Goal: Task Accomplishment & Management: Understand process/instructions

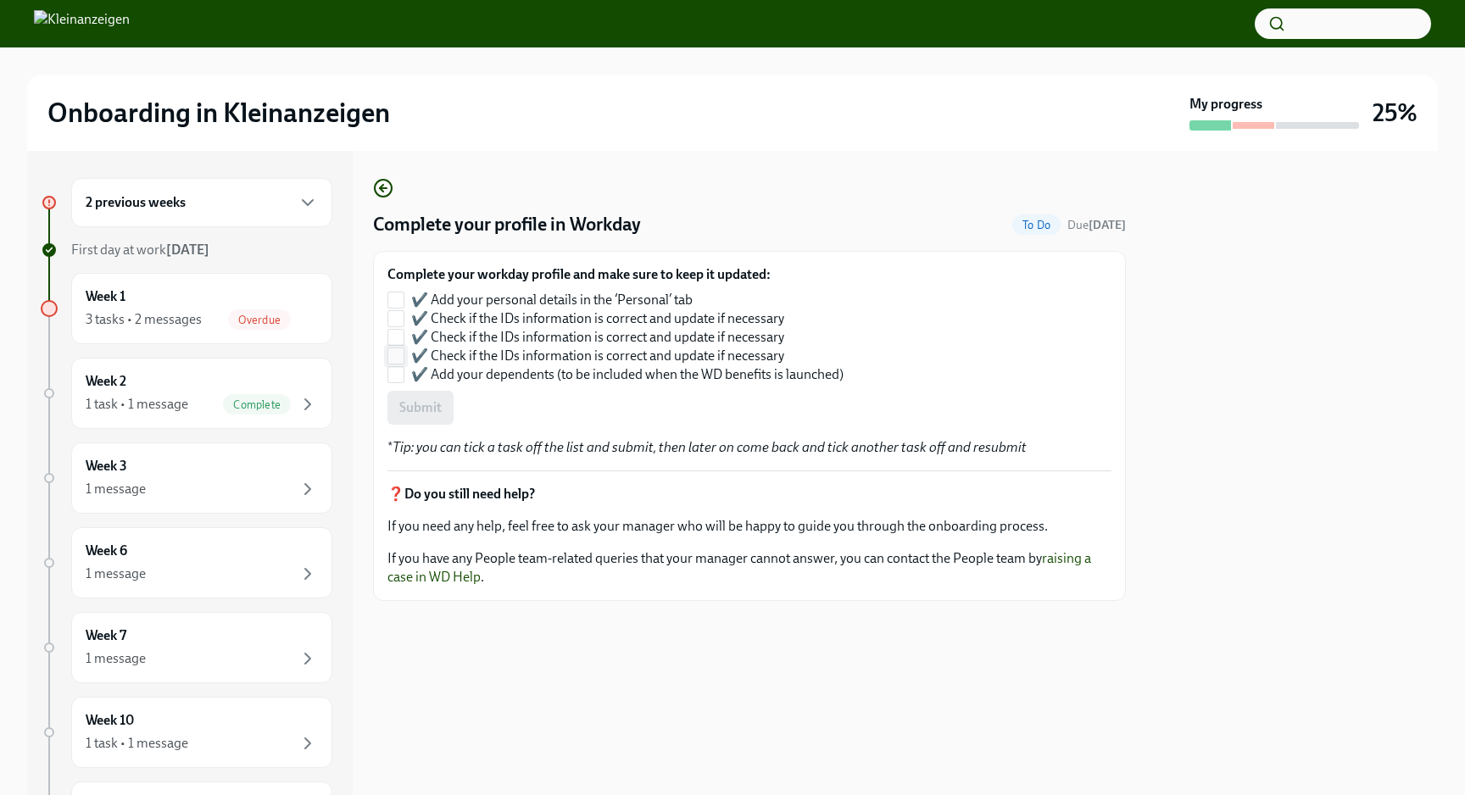
click at [693, 354] on span "✔️ Check if the IDs information is correct and update if necessary" at bounding box center [597, 355] width 373 height 19
click at [404, 354] on input "✔️ Check if the IDs information is correct and update if necessary" at bounding box center [395, 355] width 15 height 15
click at [693, 354] on span "✔️ Check if the IDs information is correct and update if necessary" at bounding box center [597, 355] width 373 height 19
click at [404, 354] on input "✔️ Check if the IDs information is correct and update if necessary" at bounding box center [395, 355] width 15 height 15
checkbox input "false"
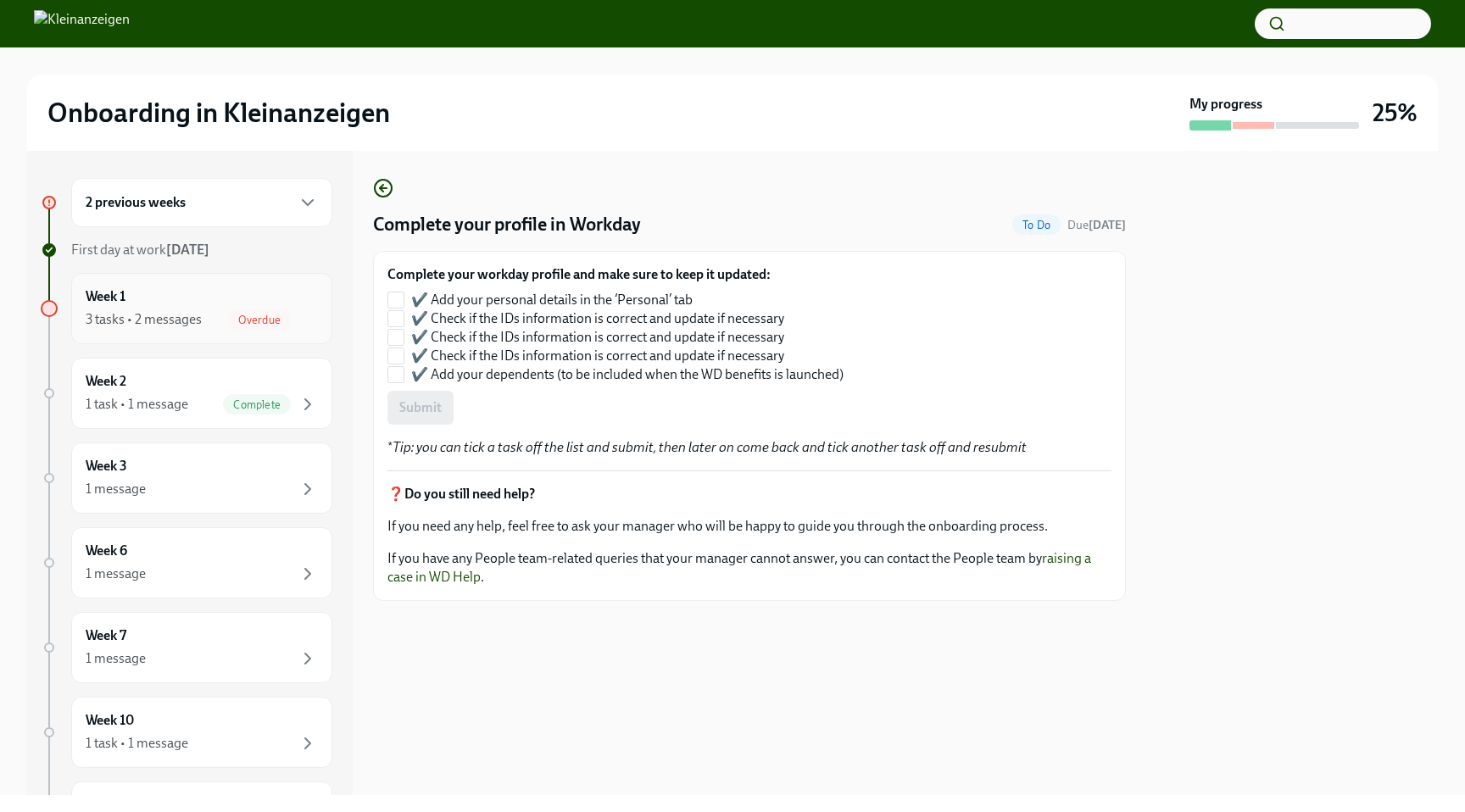
click at [185, 297] on div "Week 1 3 tasks • 2 messages Overdue" at bounding box center [201, 308] width 232 height 42
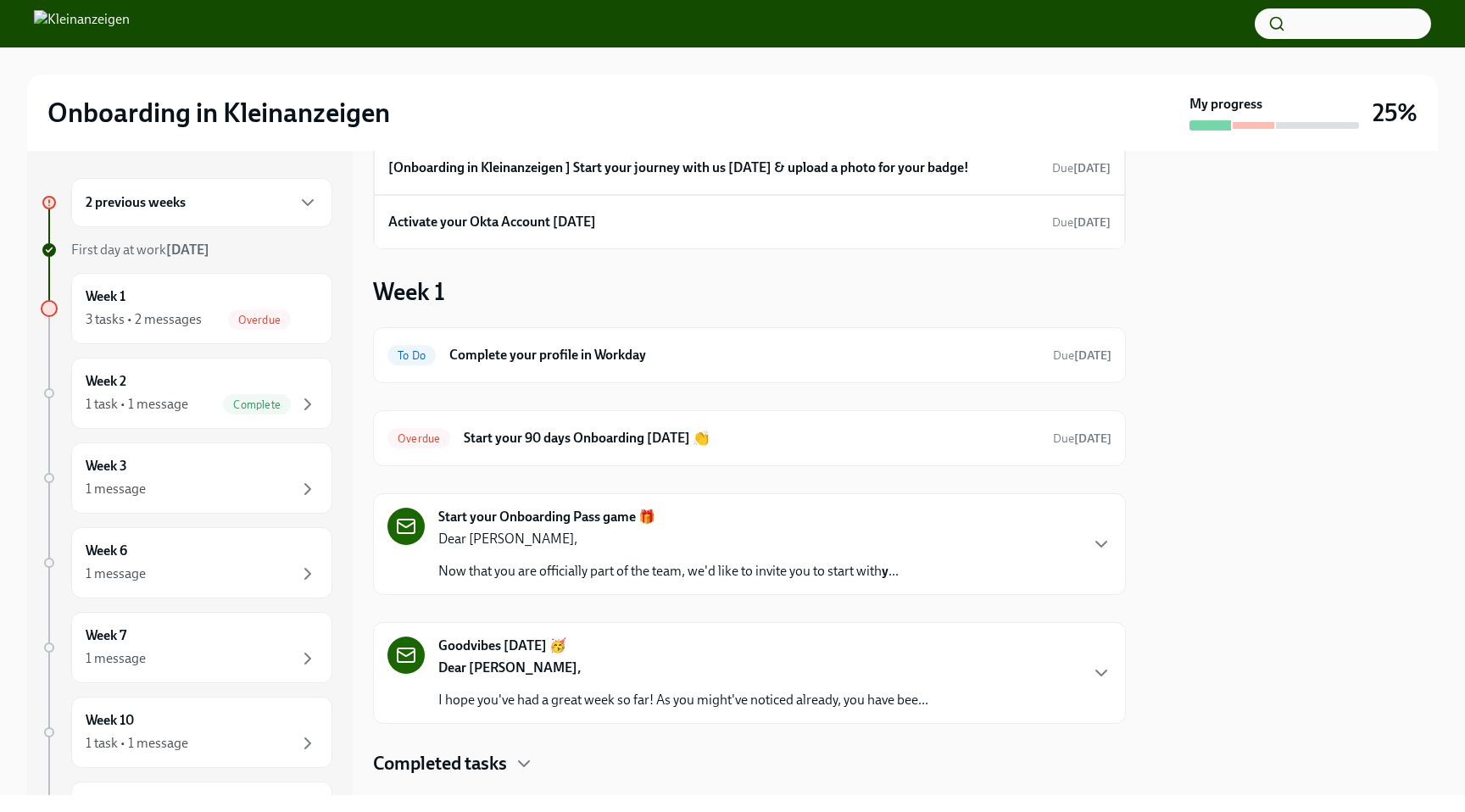
scroll to position [132, 0]
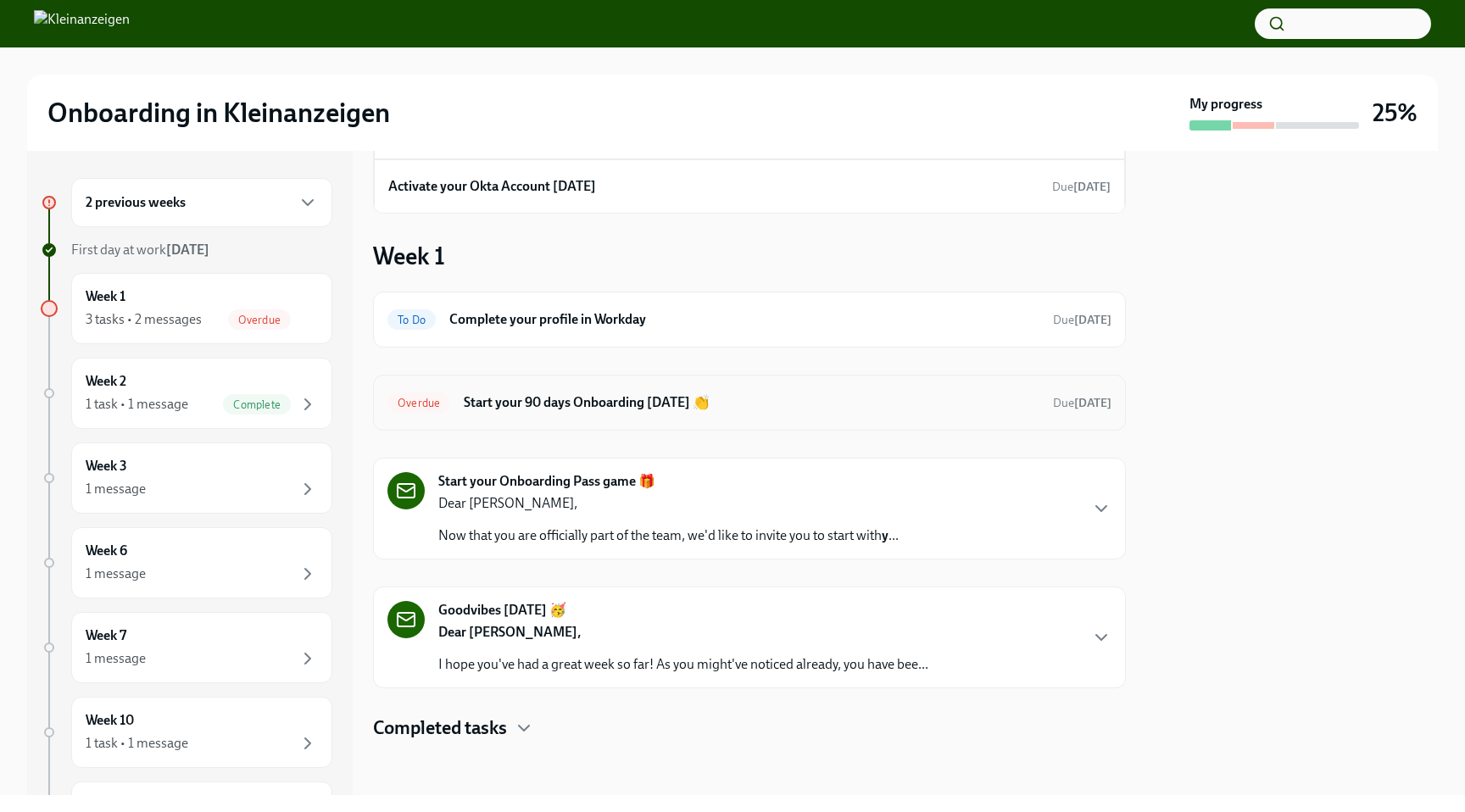
click at [619, 407] on h6 "Start your 90 days Onboarding [DATE] 👏" at bounding box center [751, 402] width 576 height 19
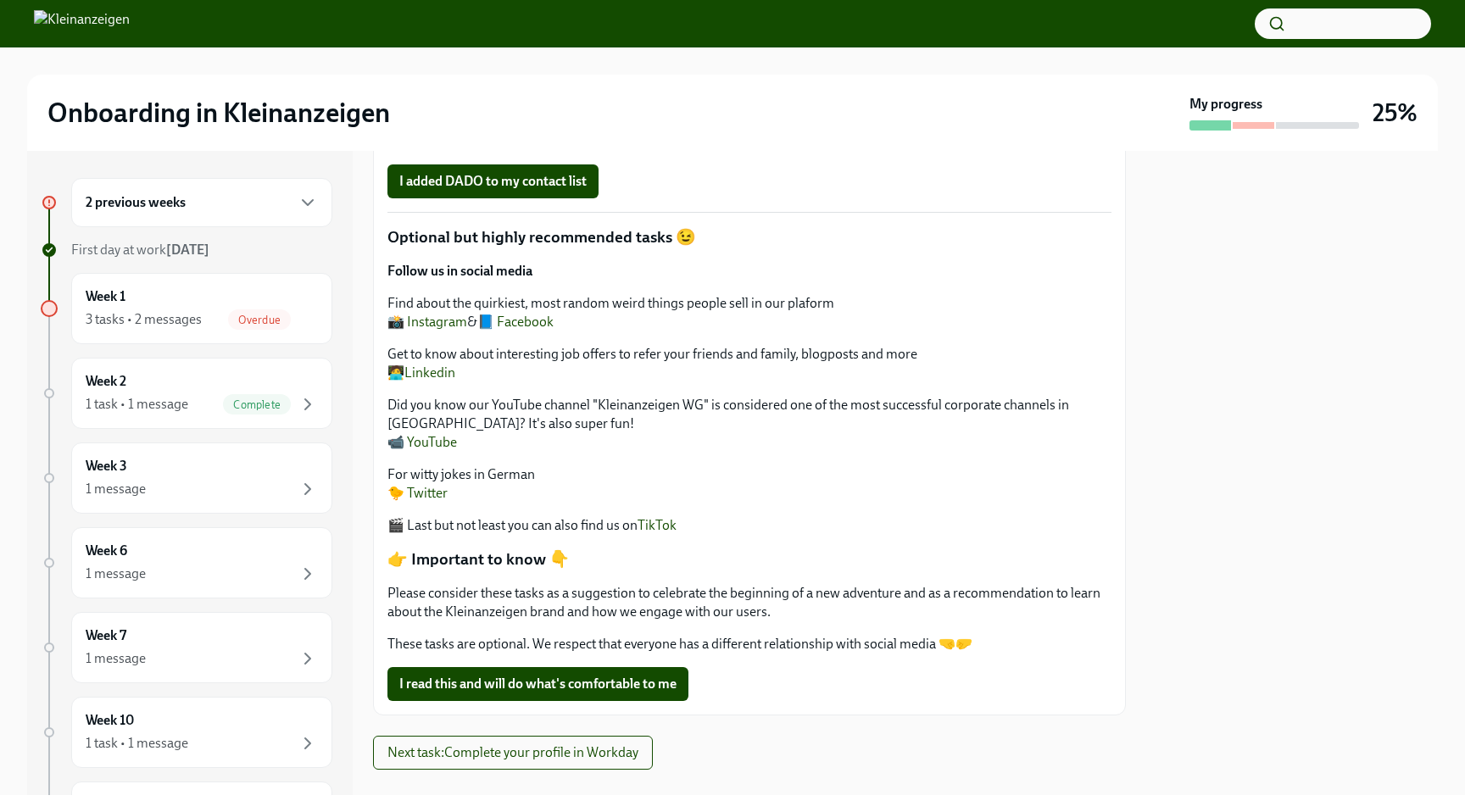
scroll to position [271, 0]
click at [427, 435] on link "📹 YouTube" at bounding box center [422, 443] width 69 height 16
click at [436, 366] on link "🧑‍💻Linkedin" at bounding box center [421, 374] width 68 height 16
